Goal: Task Accomplishment & Management: Use online tool/utility

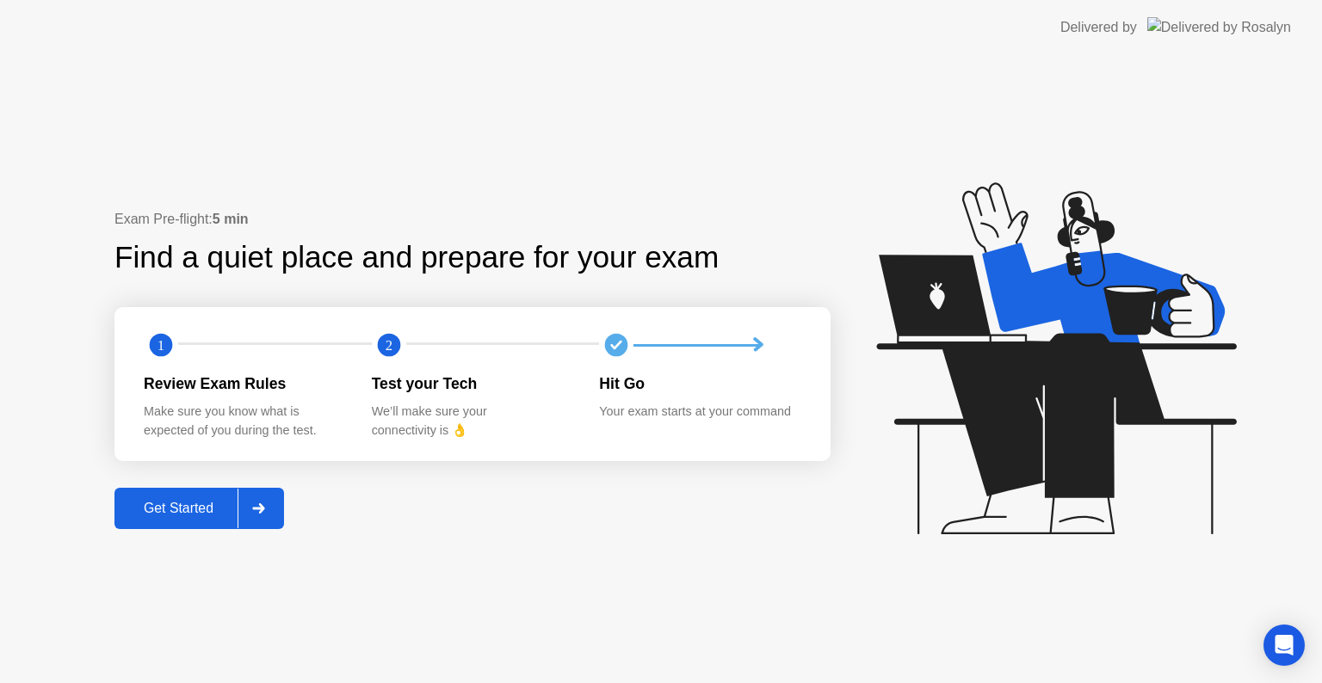
click at [138, 503] on div "Get Started" at bounding box center [179, 508] width 118 height 15
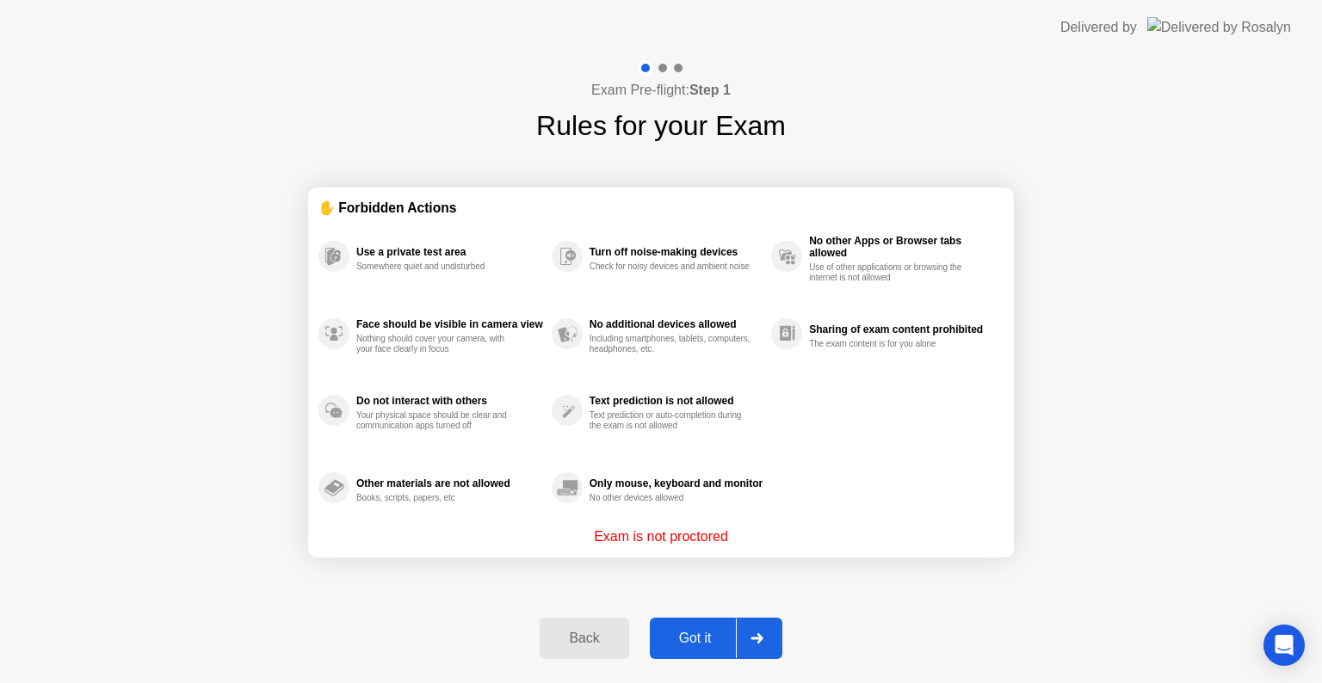
click at [685, 633] on div "Got it" at bounding box center [695, 638] width 81 height 15
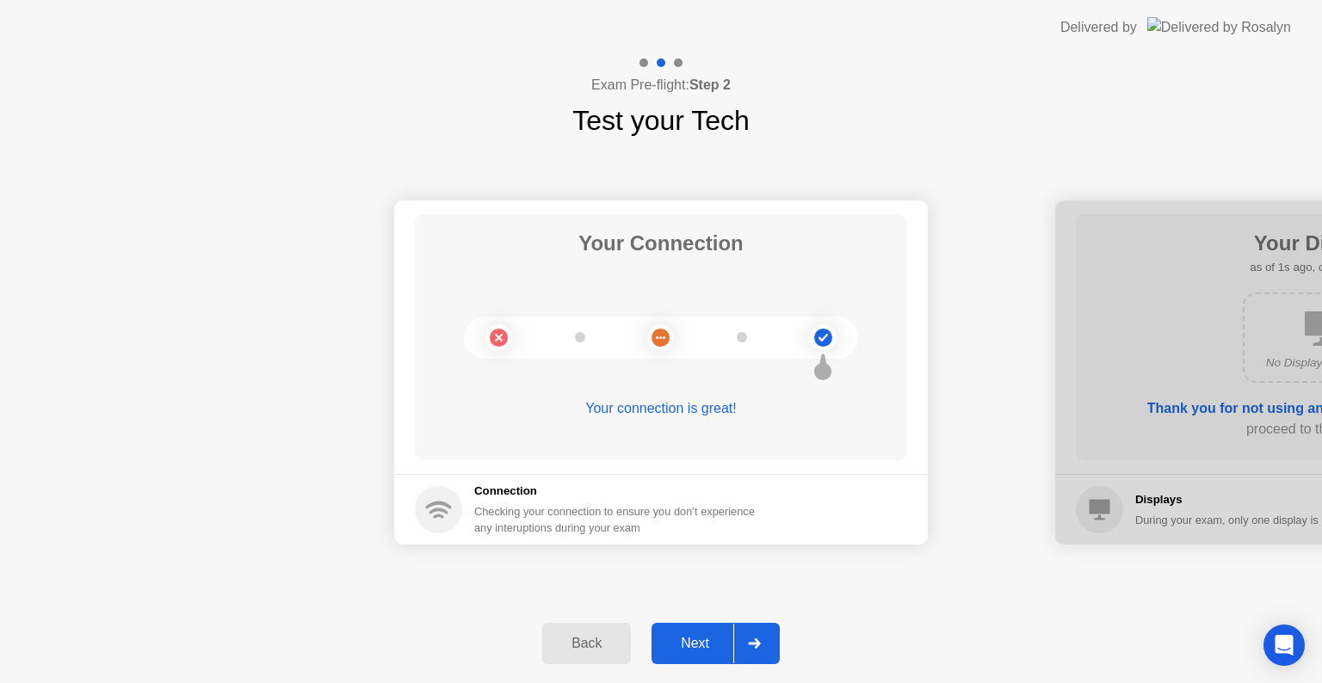
click at [697, 646] on div "Next" at bounding box center [695, 643] width 77 height 15
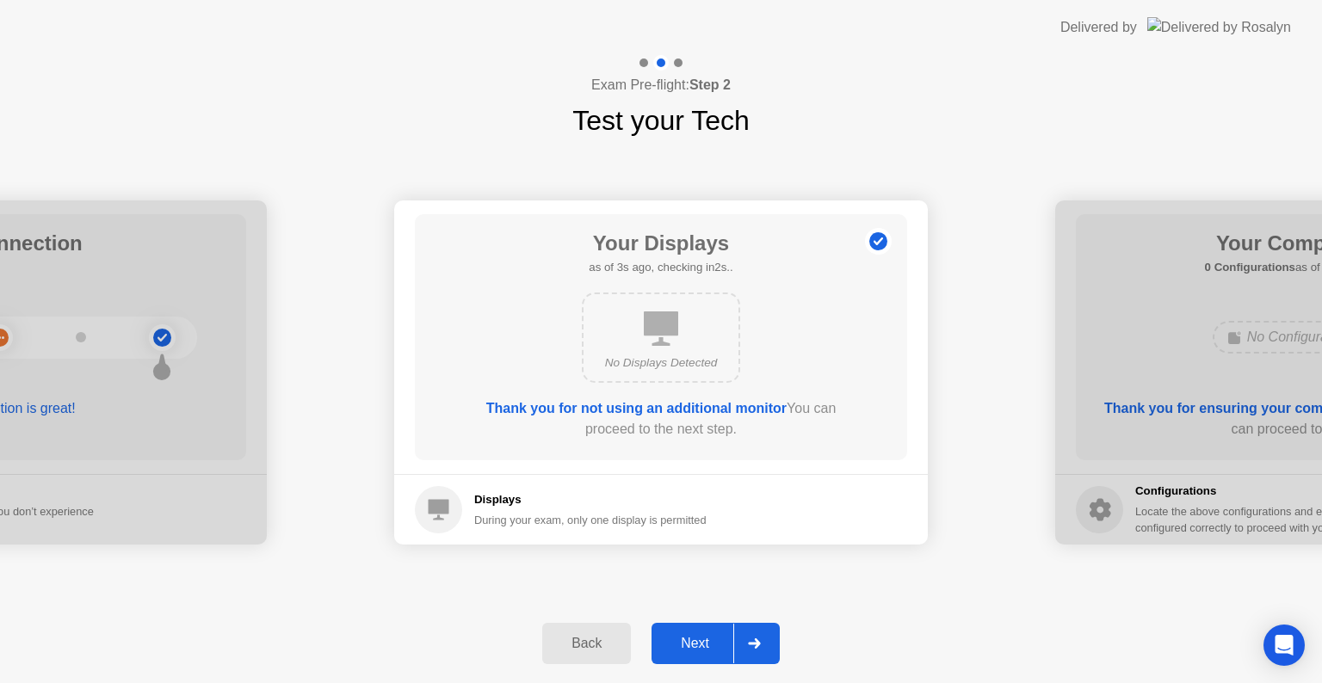
click at [697, 646] on div "Next" at bounding box center [695, 643] width 77 height 15
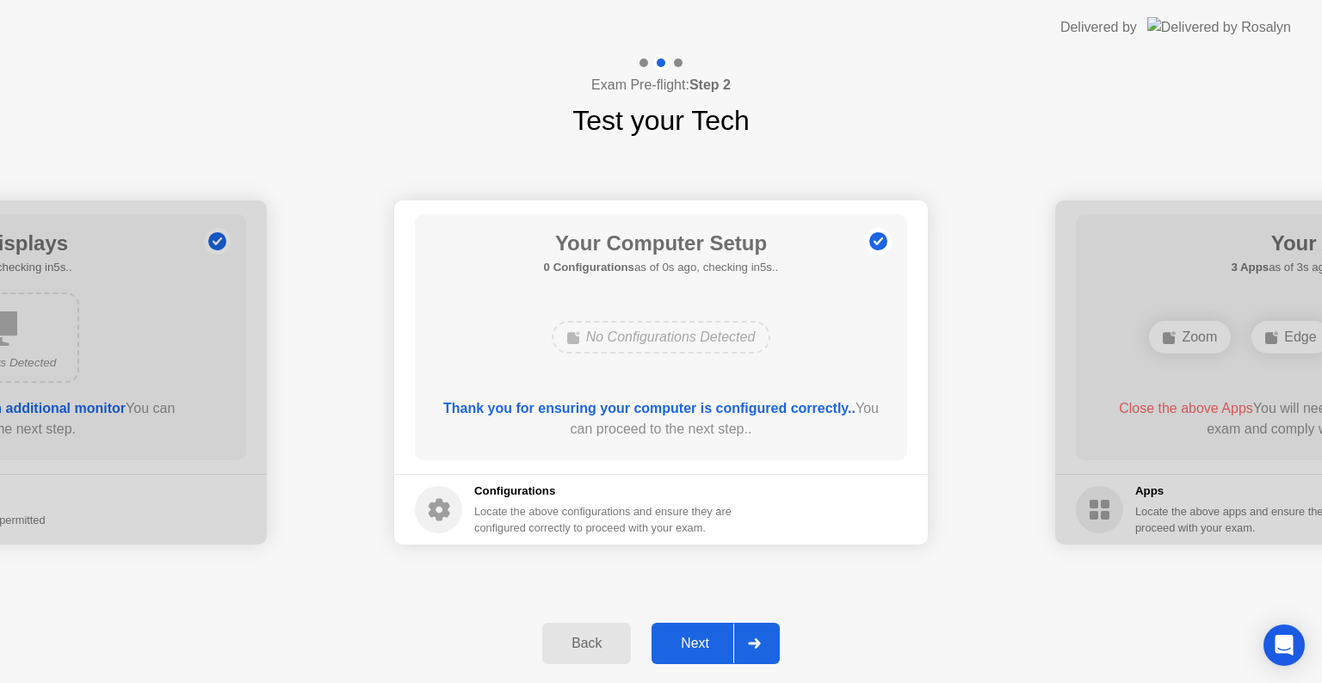
click at [697, 646] on div "Next" at bounding box center [695, 643] width 77 height 15
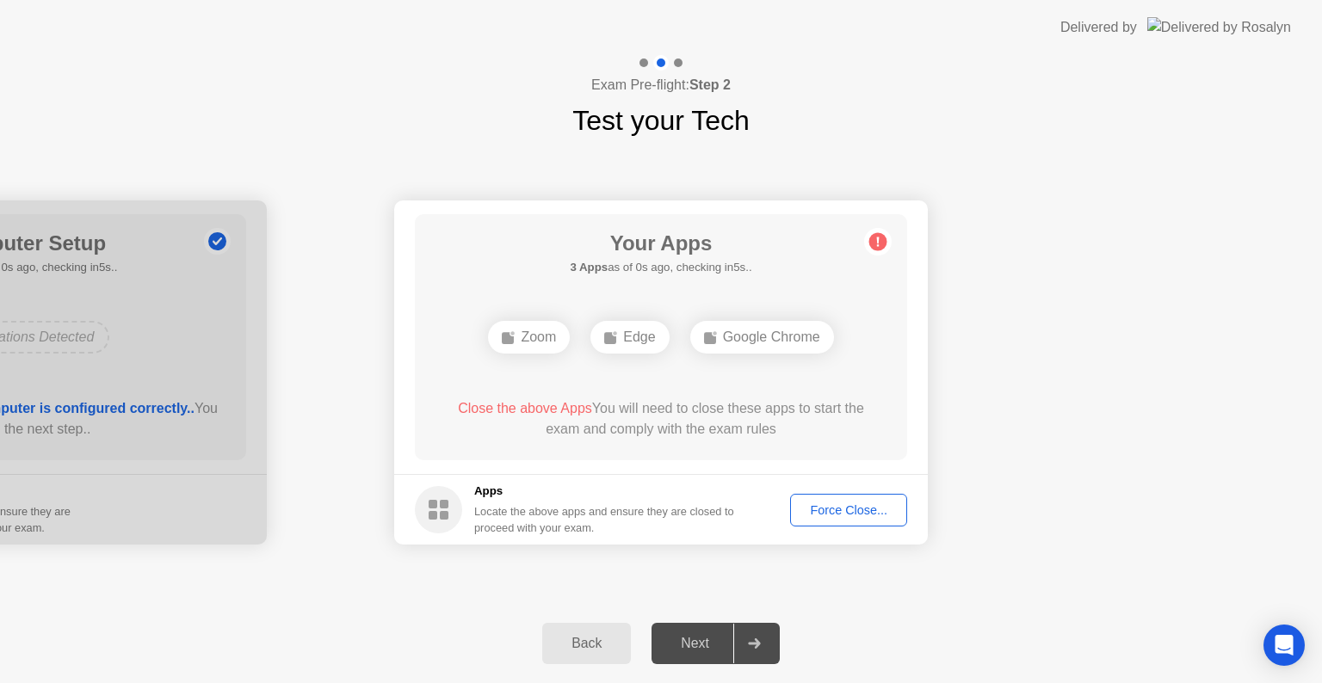
click at [823, 510] on div "Force Close..." at bounding box center [848, 510] width 105 height 14
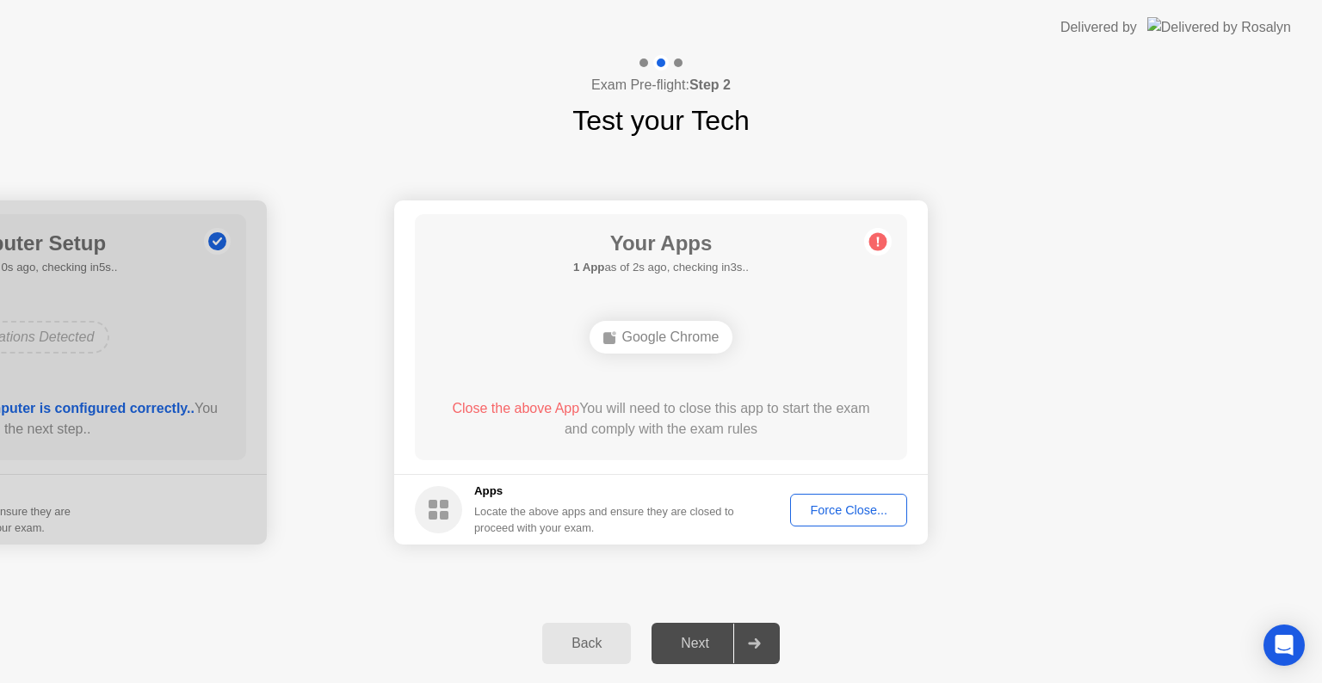
click at [825, 515] on div "Force Close..." at bounding box center [848, 510] width 105 height 14
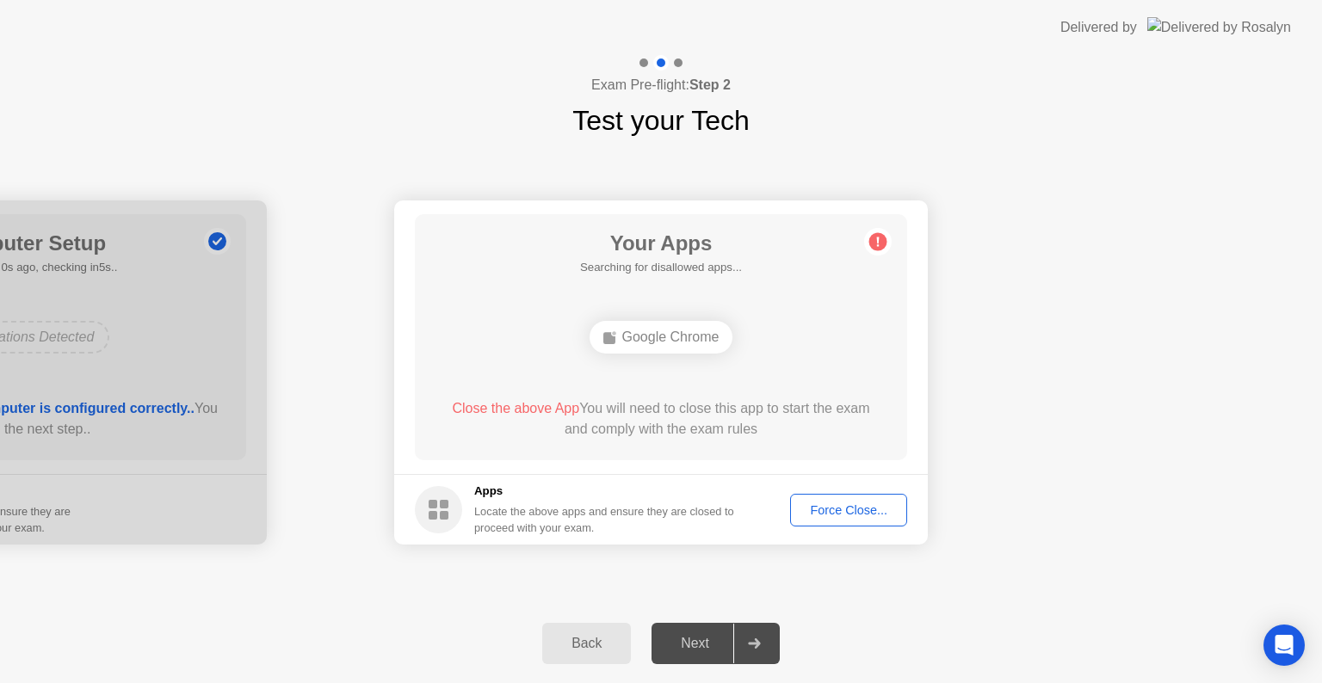
click at [823, 499] on button "Force Close..." at bounding box center [848, 510] width 117 height 33
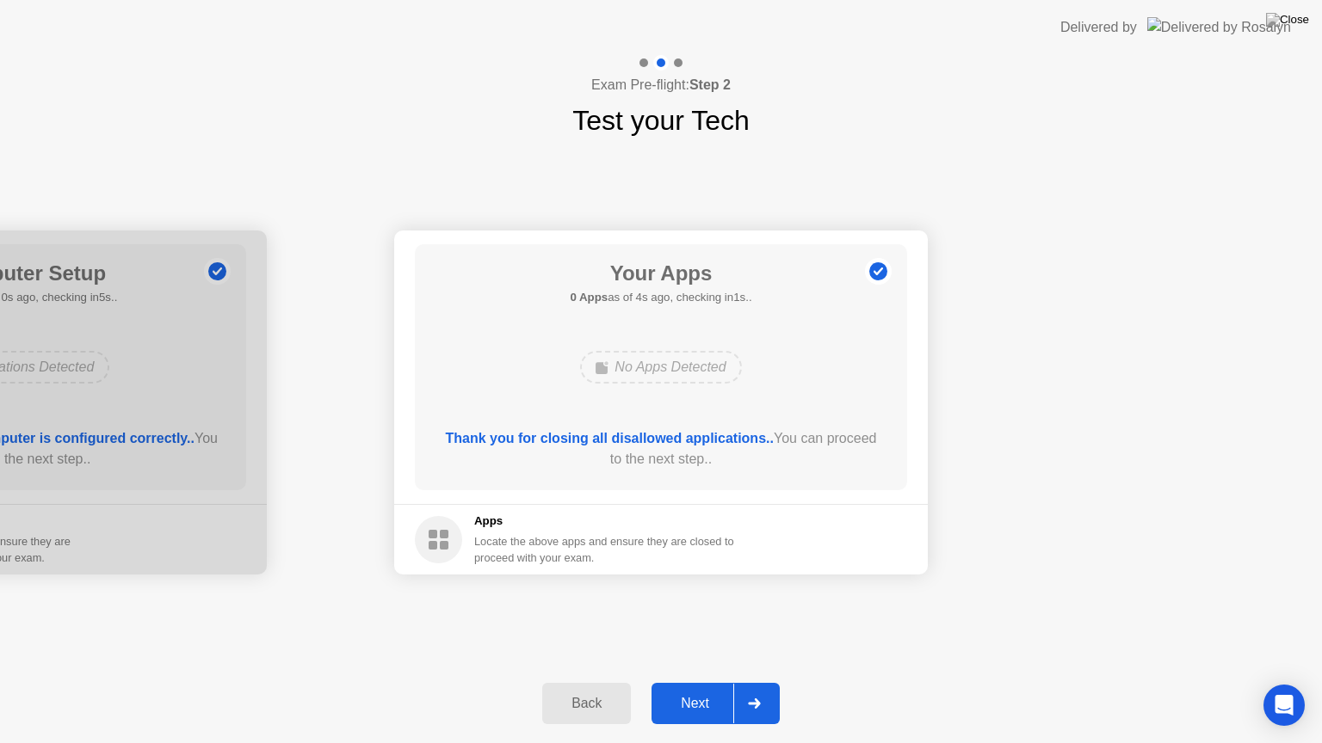
click at [683, 682] on button "Next" at bounding box center [715, 703] width 128 height 41
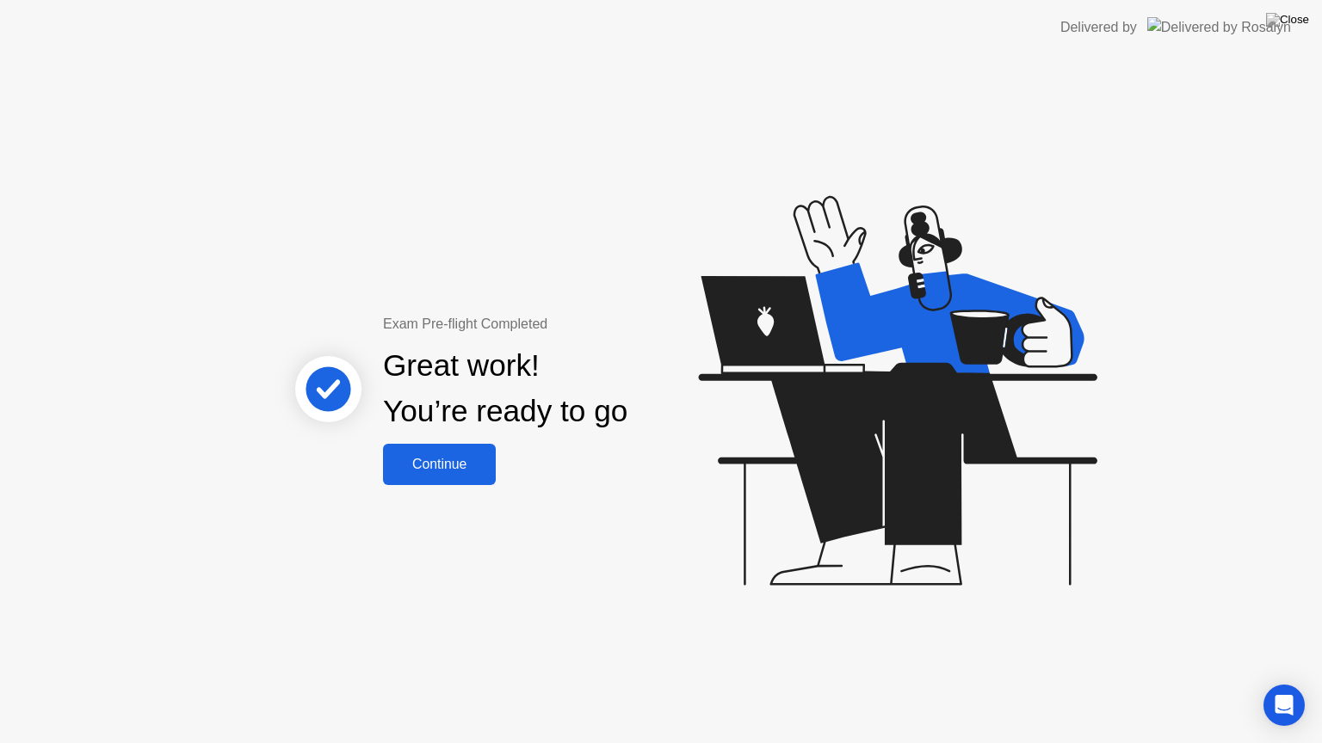
click at [396, 467] on div "Continue" at bounding box center [439, 464] width 102 height 15
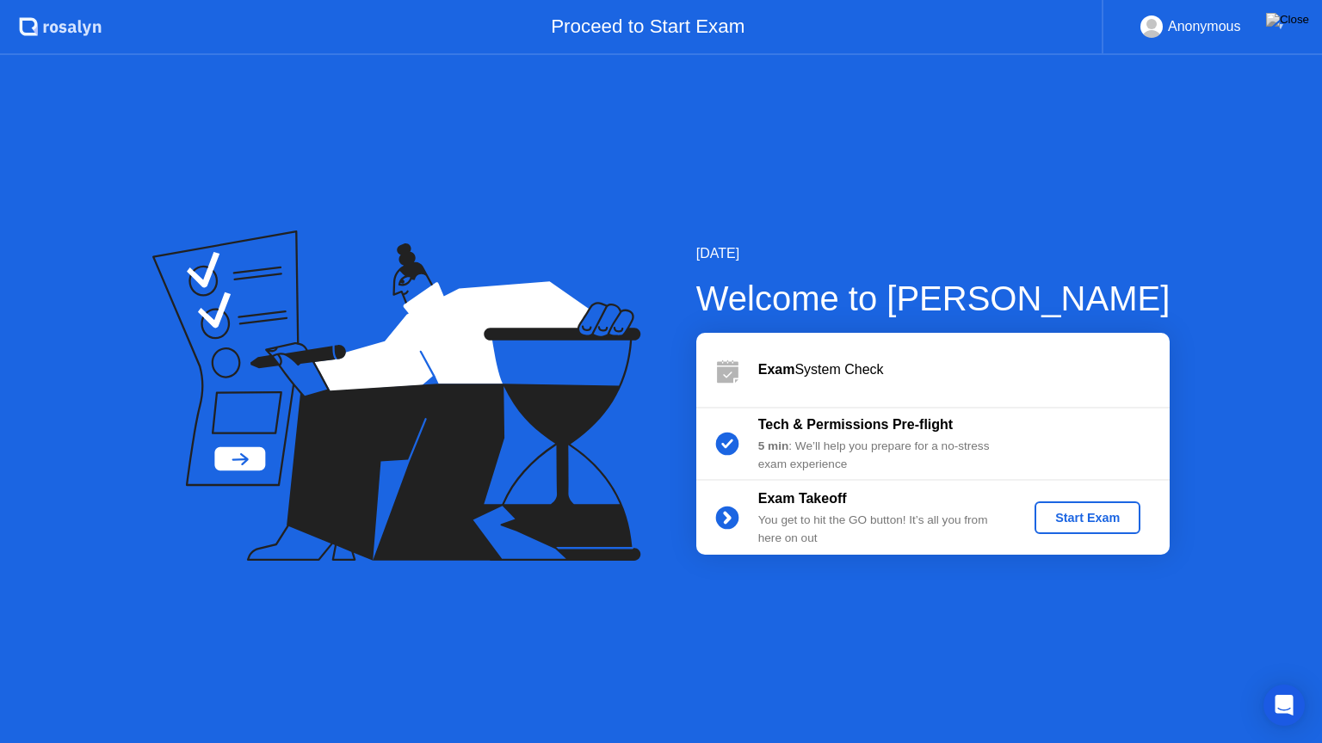
click at [1083, 529] on button "Start Exam" at bounding box center [1087, 518] width 106 height 33
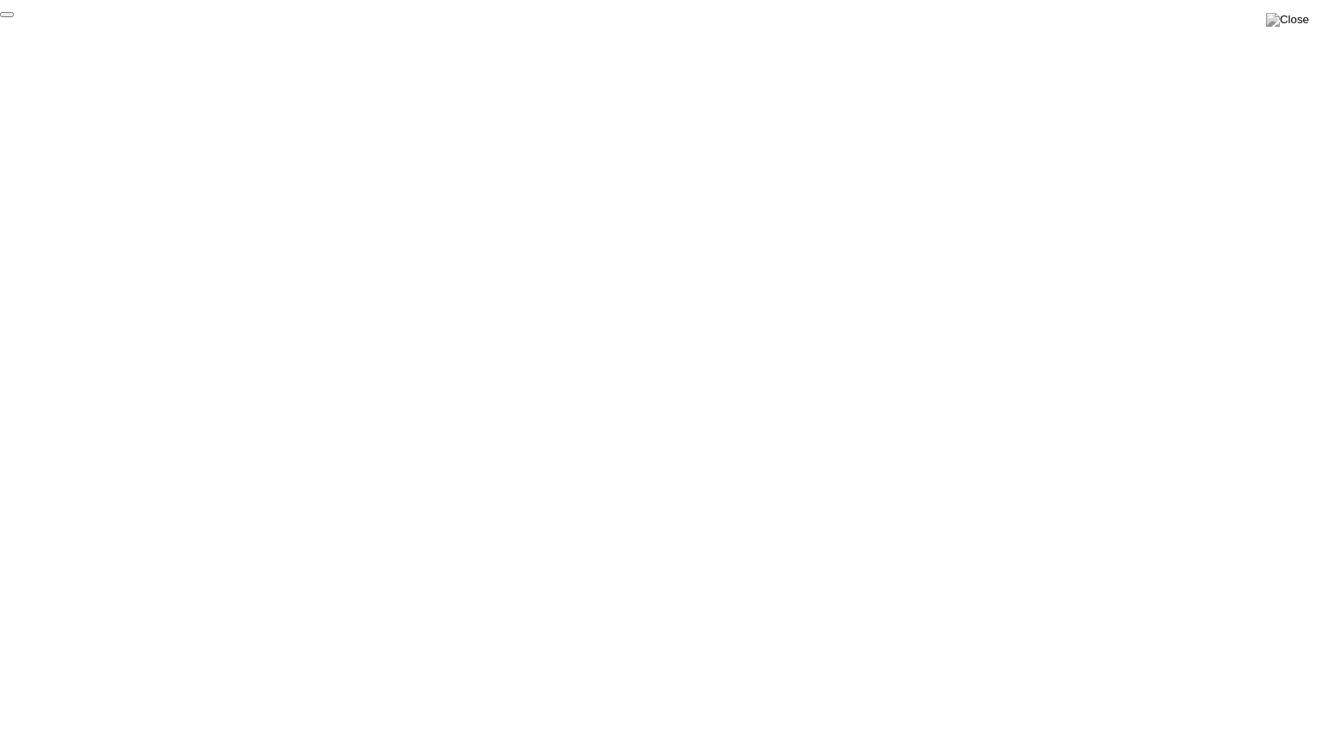
click div "End Proctoring Session"
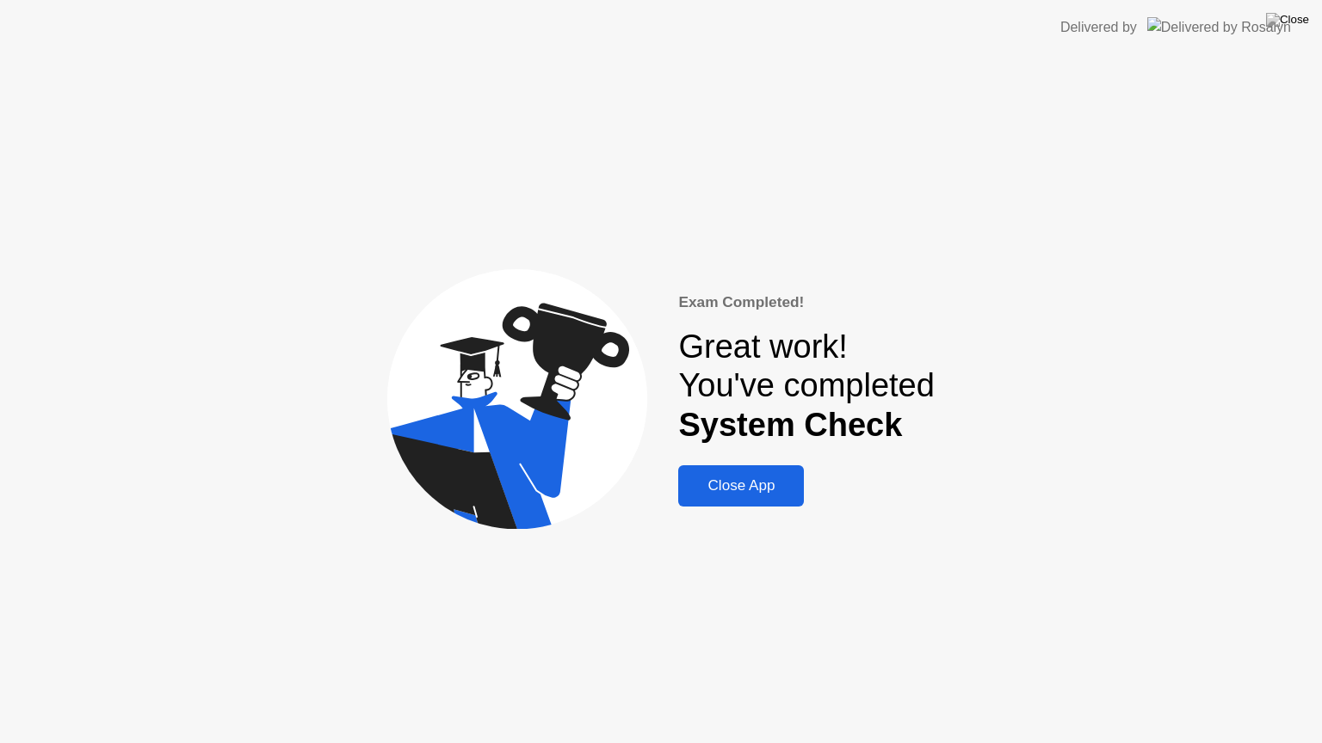
click at [730, 492] on div "Close App" at bounding box center [740, 486] width 115 height 17
